Goal: Navigation & Orientation: Find specific page/section

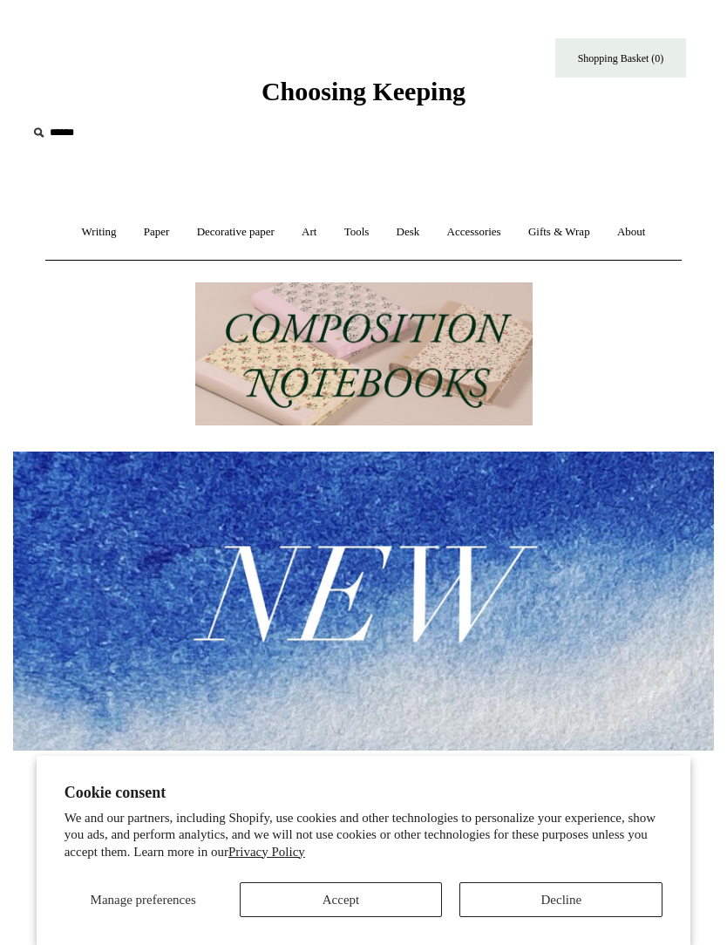
click at [415, 228] on link "Desk +" at bounding box center [408, 232] width 48 height 46
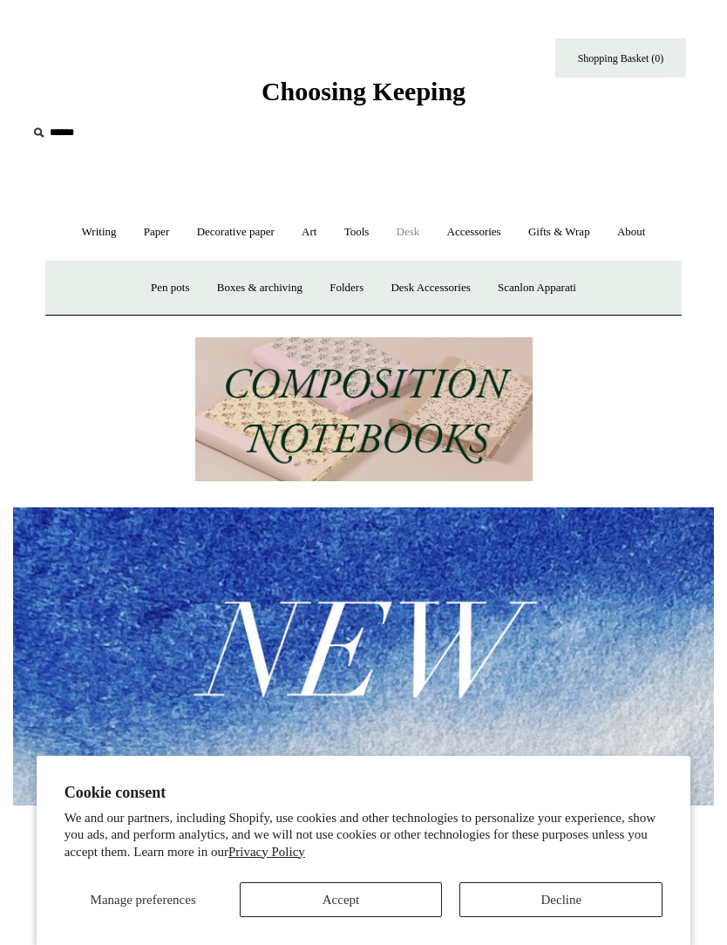
click at [436, 285] on link "Desk Accessories" at bounding box center [430, 288] width 104 height 46
click at [574, 272] on link "Scanlon Apparati" at bounding box center [537, 288] width 103 height 46
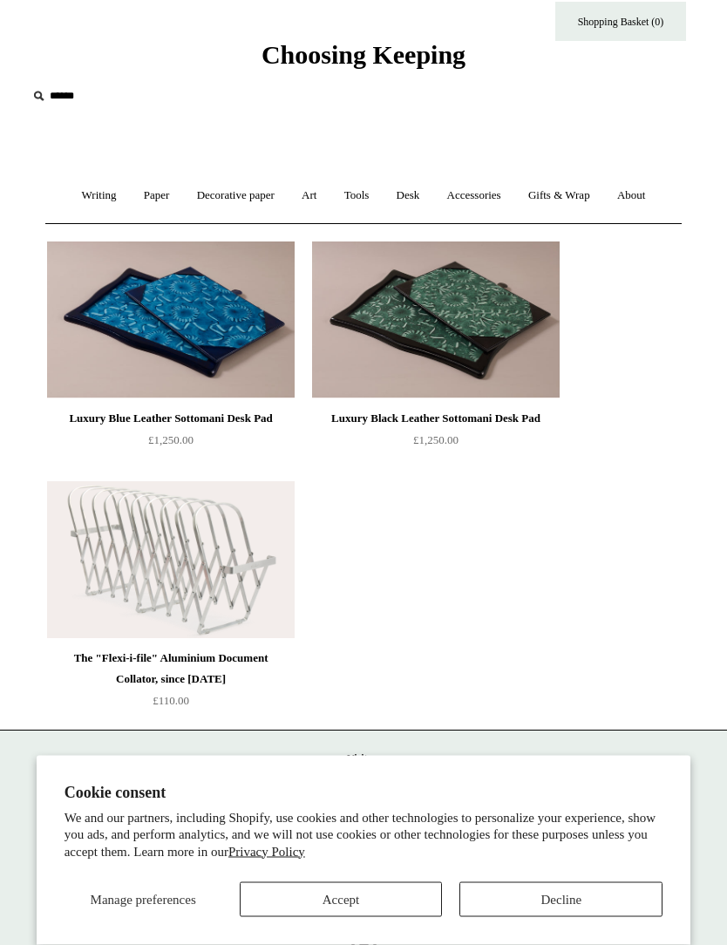
click at [609, 917] on button "Decline" at bounding box center [560, 899] width 203 height 35
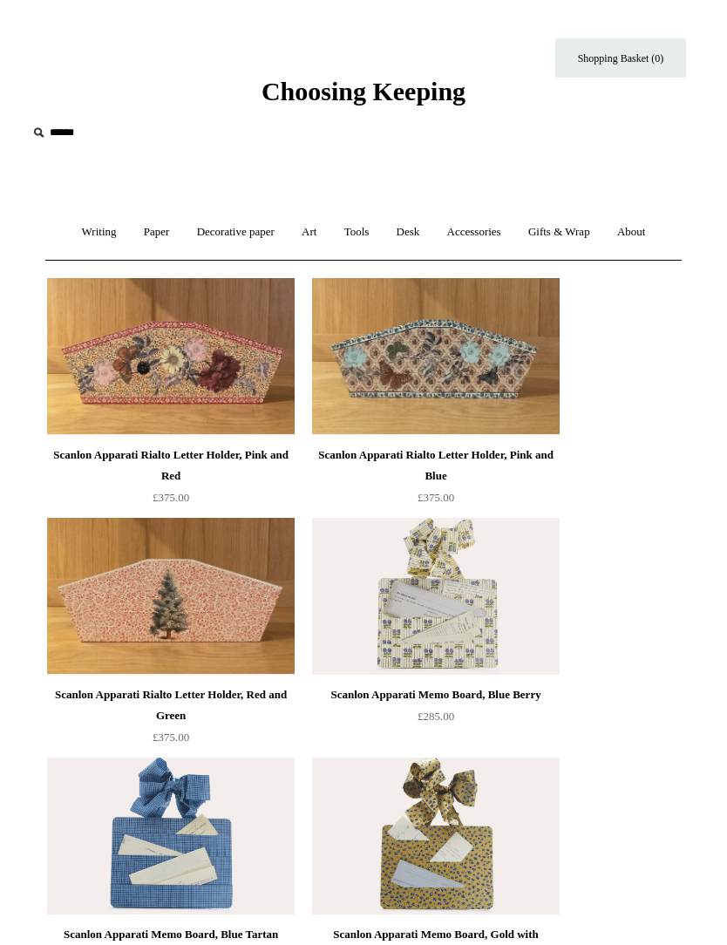
click at [482, 230] on link "Accessories +" at bounding box center [474, 232] width 78 height 46
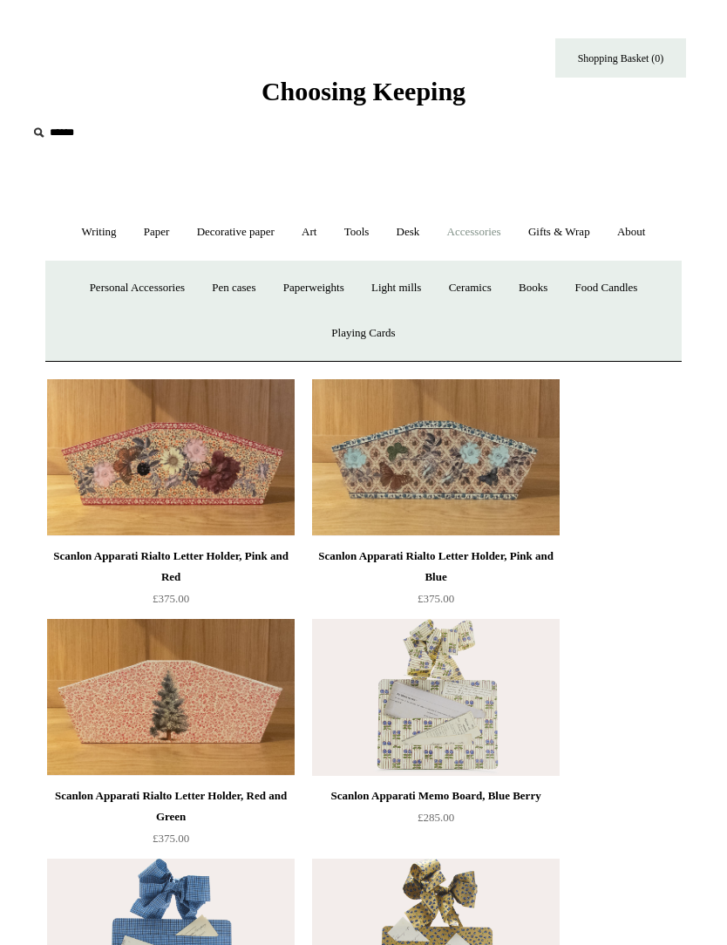
click at [476, 228] on link "Accessories -" at bounding box center [474, 232] width 78 height 46
